Goal: Go to known website: Go to known website

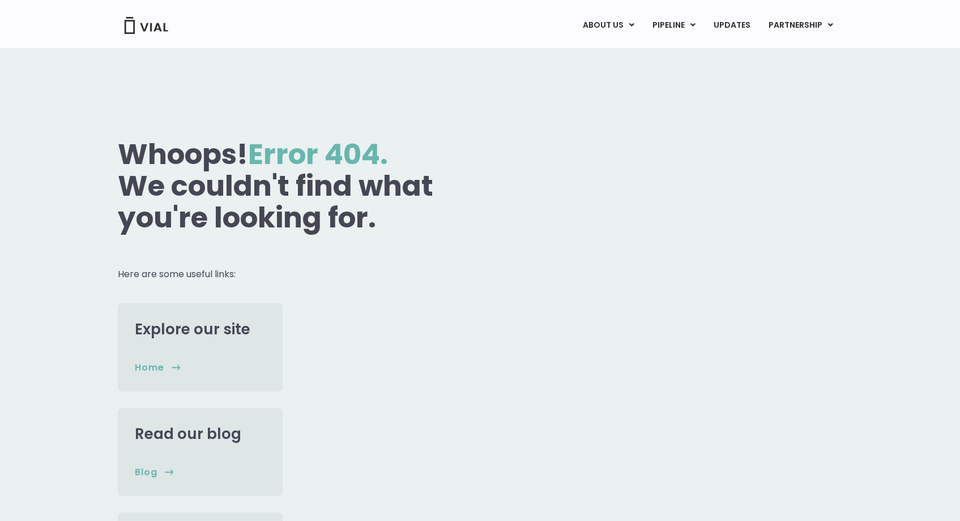
click at [129, 32] on img at bounding box center [145, 25] width 45 height 17
click at [828, 24] on icon at bounding box center [830, 25] width 5 height 8
click at [139, 31] on img at bounding box center [145, 25] width 45 height 17
